Goal: Transaction & Acquisition: Book appointment/travel/reservation

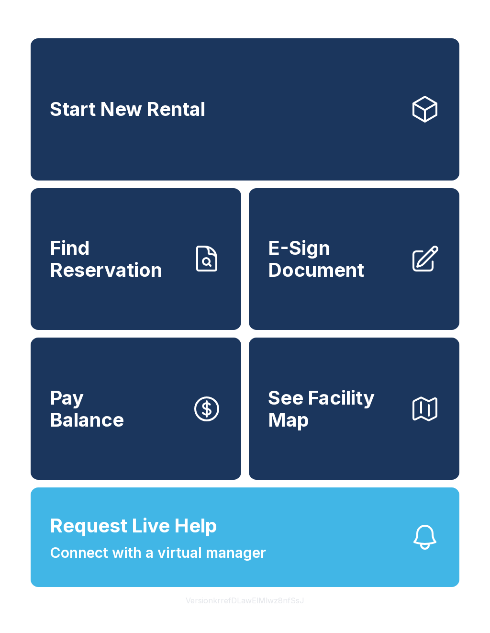
click at [123, 109] on span "Start New Rental" at bounding box center [128, 109] width 156 height 22
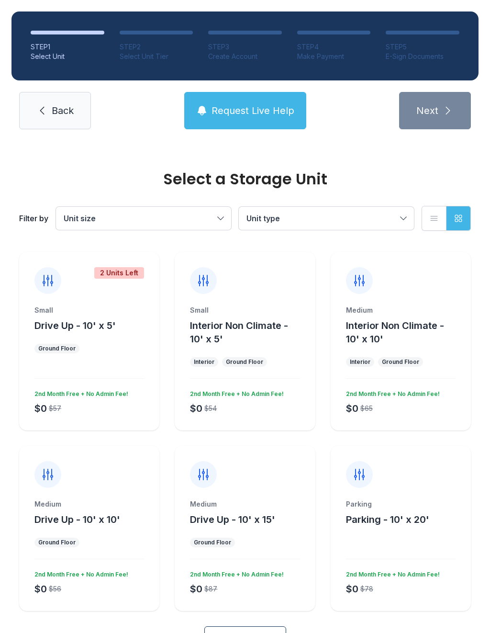
click at [215, 104] on span "Request Live Help" at bounding box center [253, 110] width 83 height 13
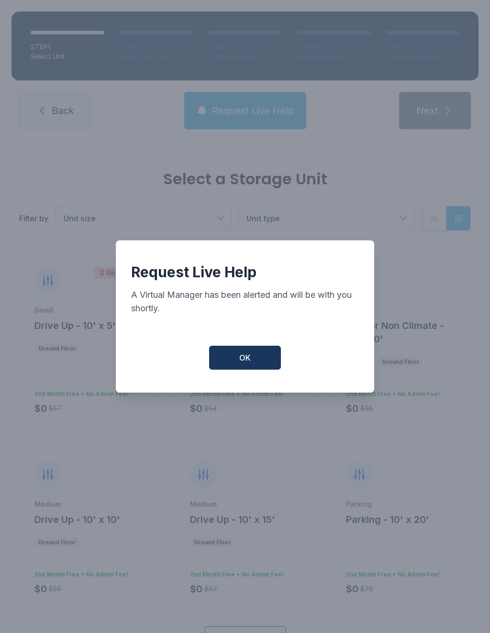
click at [238, 357] on button "OK" at bounding box center [245, 357] width 72 height 24
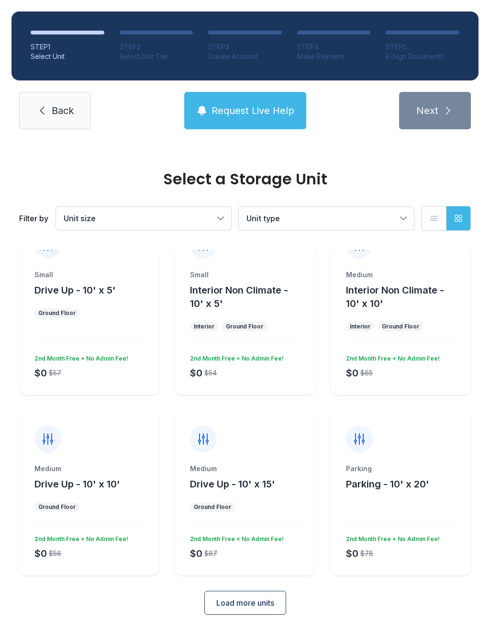
scroll to position [34, 0]
click at [217, 218] on button "Unit size" at bounding box center [143, 218] width 175 height 23
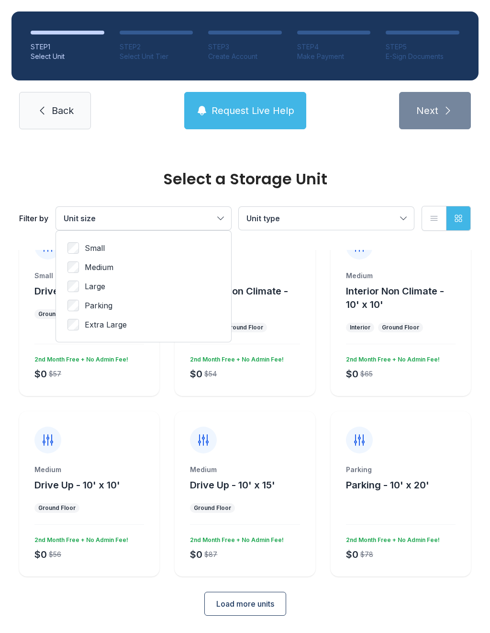
scroll to position [0, 0]
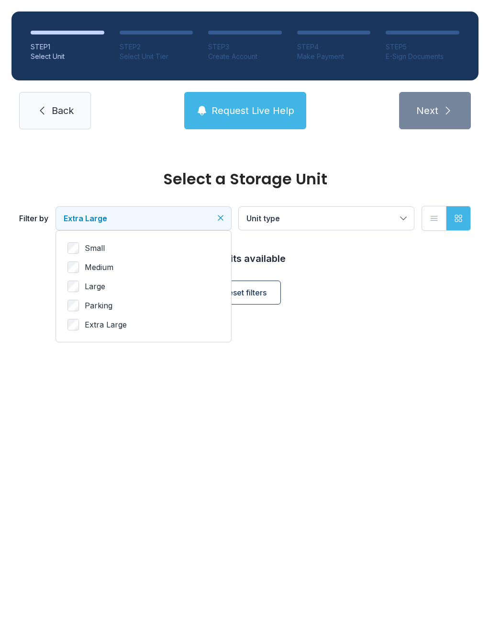
click at [402, 211] on button "Unit type" at bounding box center [326, 218] width 175 height 23
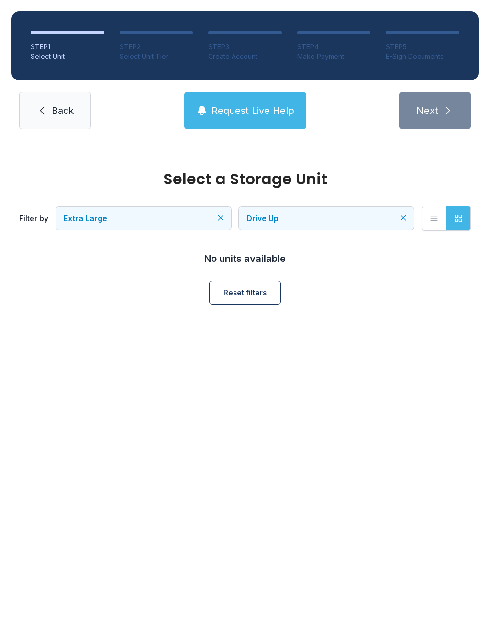
click at [150, 325] on div "Select a Storage Unit Filter by Extra Large Drive Up List view Grid view No uni…" at bounding box center [245, 242] width 490 height 202
click at [229, 294] on span "Reset filters" at bounding box center [244, 292] width 43 height 11
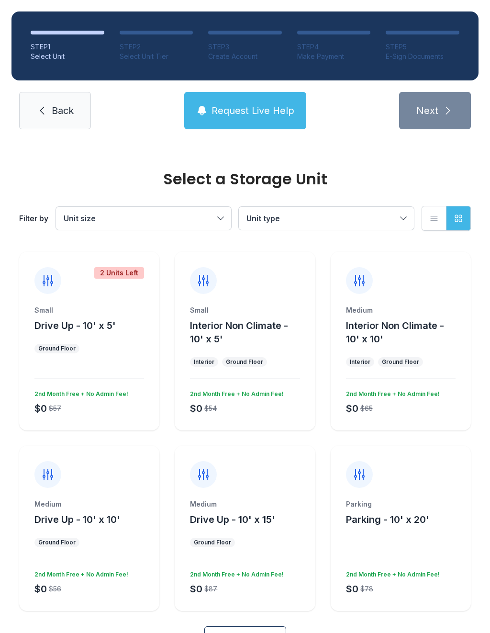
click at [91, 443] on ul "2 Units Left Small Drive Up - 10' x 5' Ground Floor $0 $57 2nd Month Free + No …" at bounding box center [245, 431] width 452 height 359
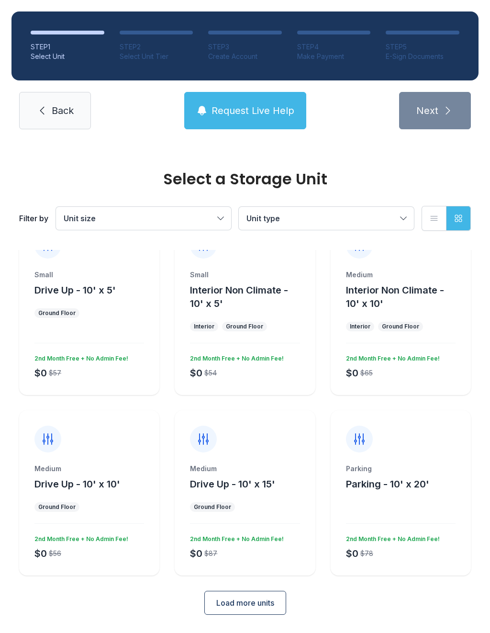
scroll to position [34, 0]
click at [223, 604] on span "Load more units" at bounding box center [245, 603] width 58 height 11
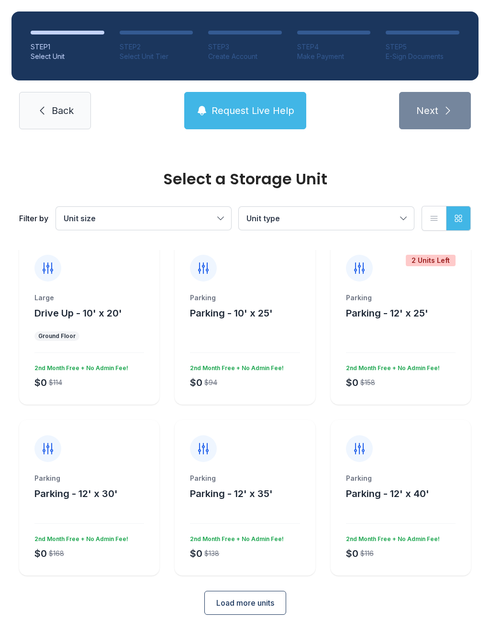
scroll to position [386, 0]
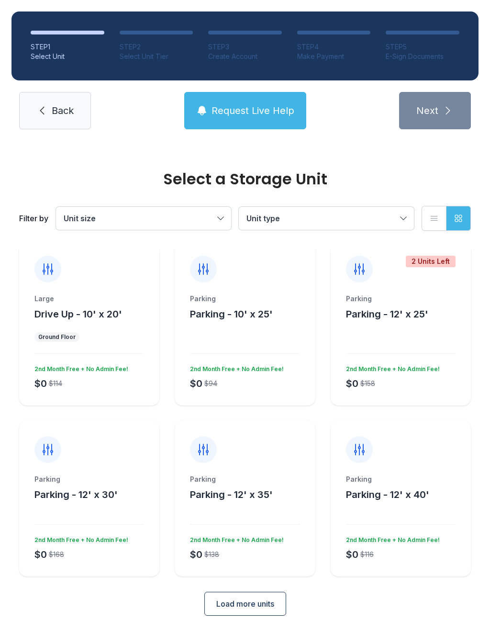
click at [116, 621] on div "Select a Storage Unit Filter by Unit size Unit type List view Grid view 2 Units…" at bounding box center [245, 204] width 490 height 899
click at [215, 113] on span "Request Live Help" at bounding box center [253, 110] width 83 height 13
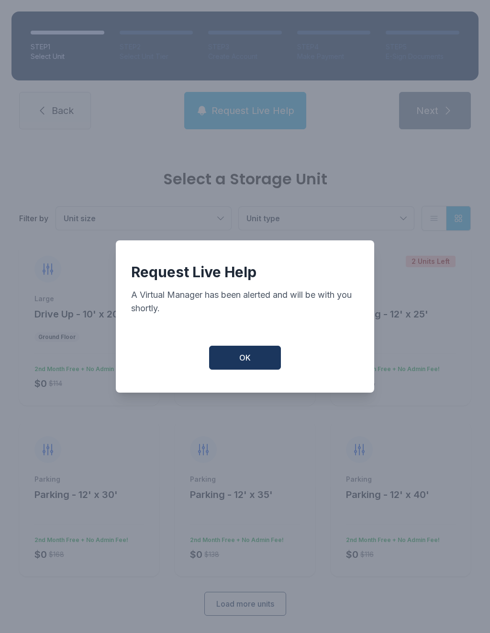
click at [238, 357] on button "OK" at bounding box center [245, 357] width 72 height 24
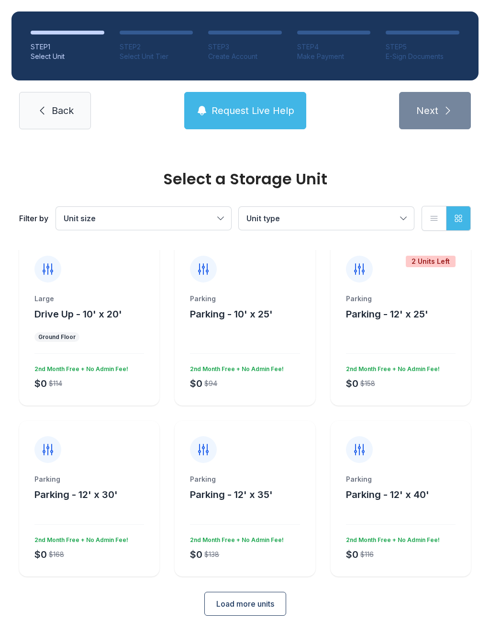
click at [61, 109] on span "Back" at bounding box center [63, 110] width 22 height 13
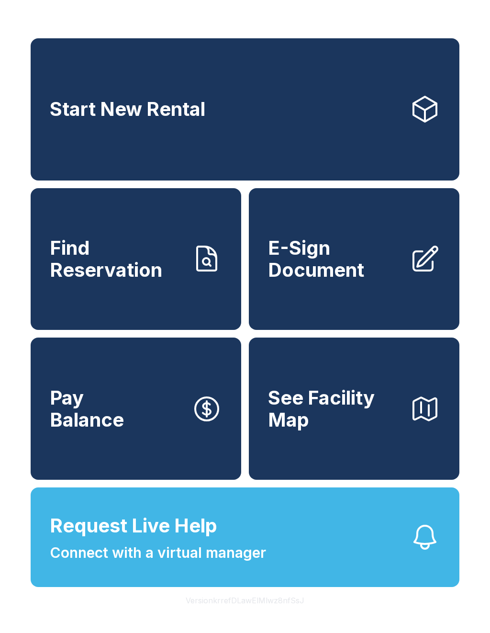
click at [60, 109] on span "Start New Rental" at bounding box center [128, 109] width 156 height 22
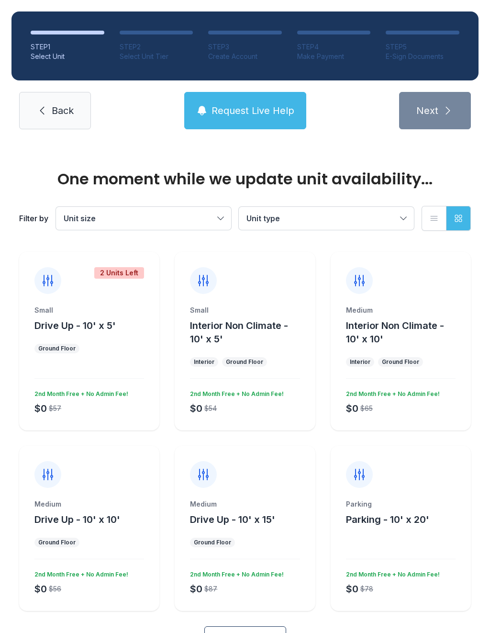
click at [43, 113] on icon at bounding box center [42, 111] width 4 height 8
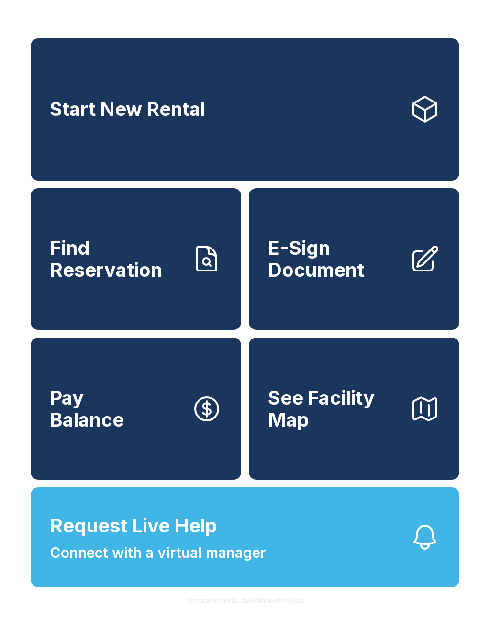
click at [358, 275] on span "E-Sign Document" at bounding box center [335, 259] width 134 height 44
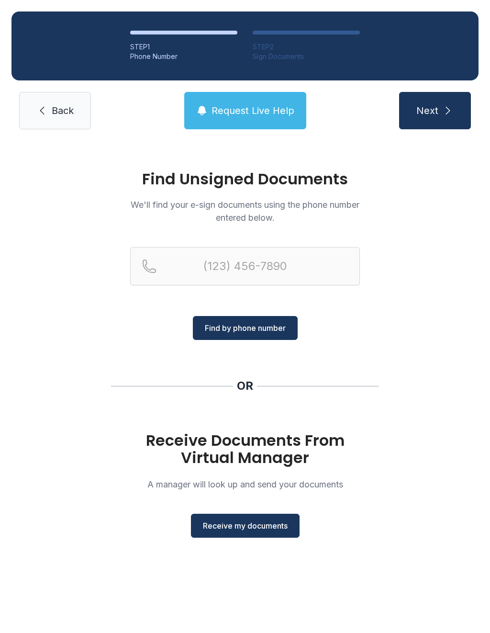
click at [252, 536] on button "Receive my documents" at bounding box center [245, 525] width 109 height 24
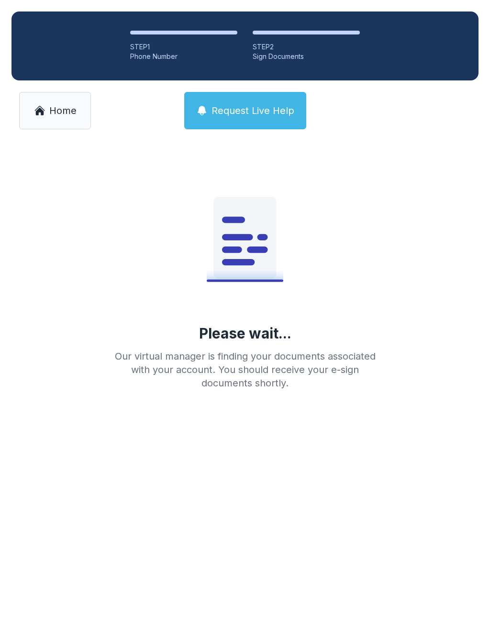
click at [256, 541] on main "Please wait... Our virtual manager is finding your documents associated with yo…" at bounding box center [245, 387] width 490 height 492
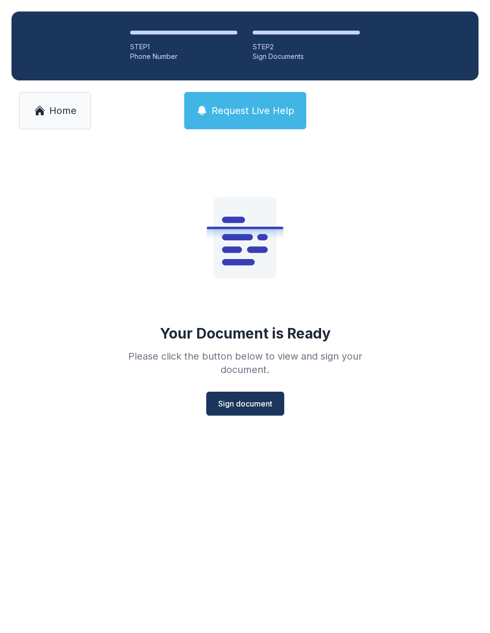
click at [256, 403] on span "Sign document" at bounding box center [245, 403] width 54 height 11
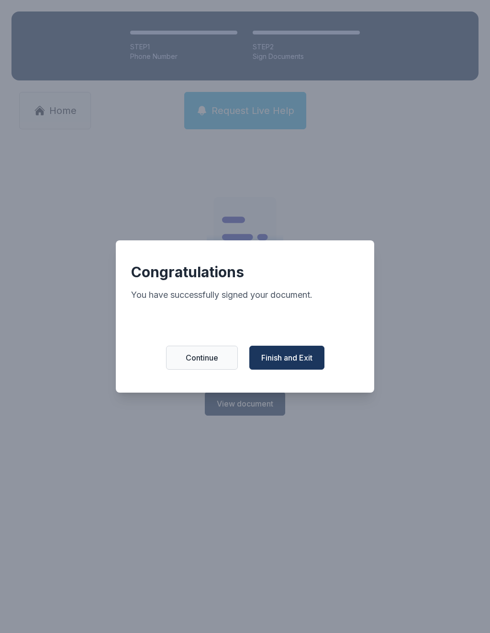
click at [280, 354] on button "Finish and Exit" at bounding box center [286, 357] width 75 height 24
